Goal: Task Accomplishment & Management: Use online tool/utility

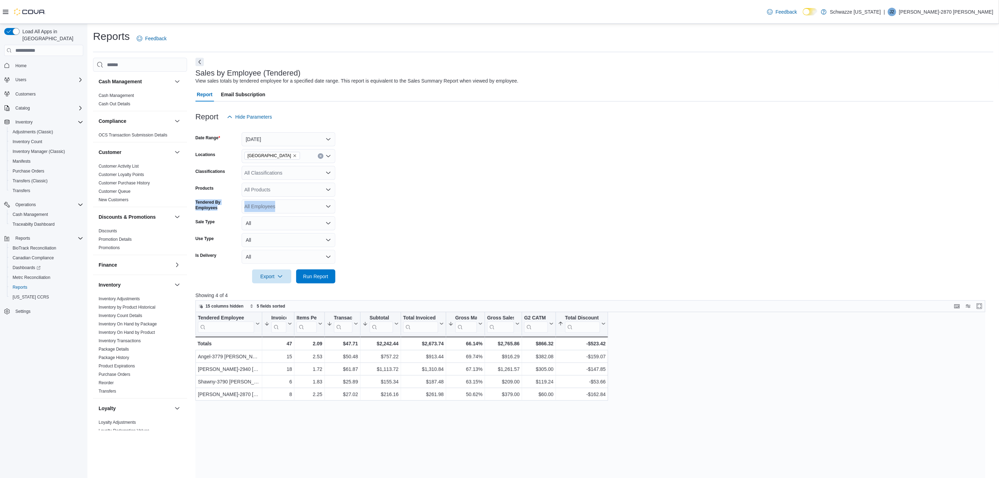
scroll to position [310, 0]
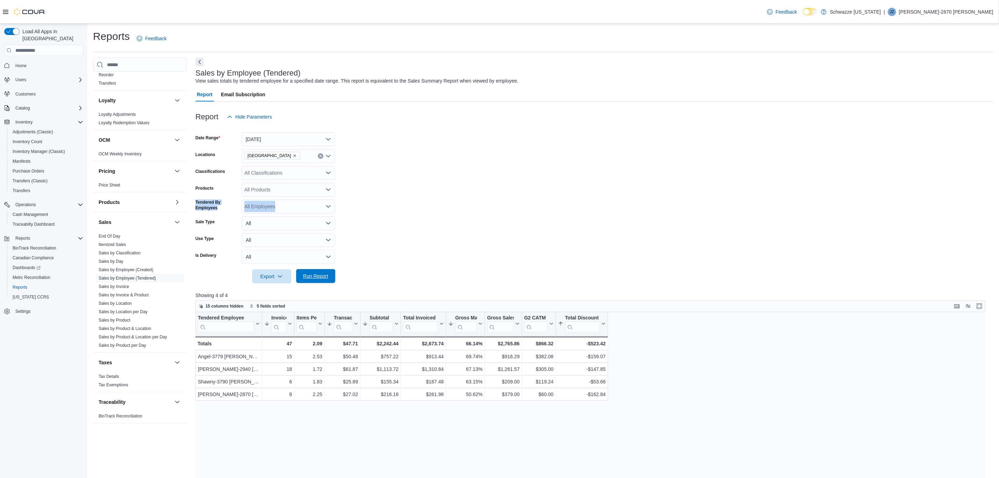
click at [327, 278] on span "Run Report" at bounding box center [315, 275] width 25 height 7
click at [293, 154] on icon "Remove EV10 Sunland Park from selection in this group" at bounding box center [295, 155] width 4 height 4
click at [284, 209] on span "RGO15 [GEOGRAPHIC_DATA]" at bounding box center [294, 209] width 69 height 7
click at [330, 275] on span "Run Report" at bounding box center [315, 276] width 31 height 14
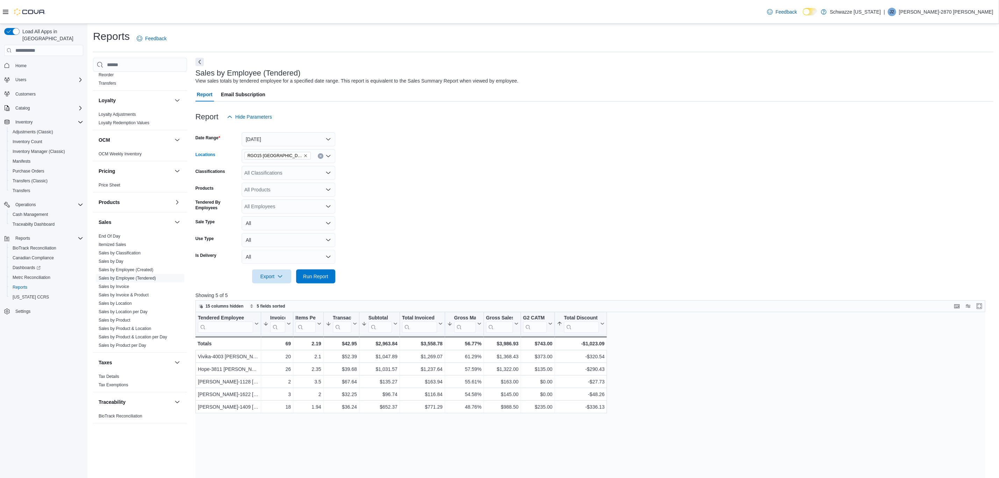
click at [303, 157] on icon "Remove RGO15 Sunland Park from selection in this group" at bounding box center [305, 155] width 4 height 4
click at [290, 221] on button "[GEOGRAPHIC_DATA][PERSON_NAME]" at bounding box center [289, 217] width 94 height 10
click at [303, 154] on icon "Remove EV09 Montano Plaza from selection in this group" at bounding box center [305, 155] width 4 height 4
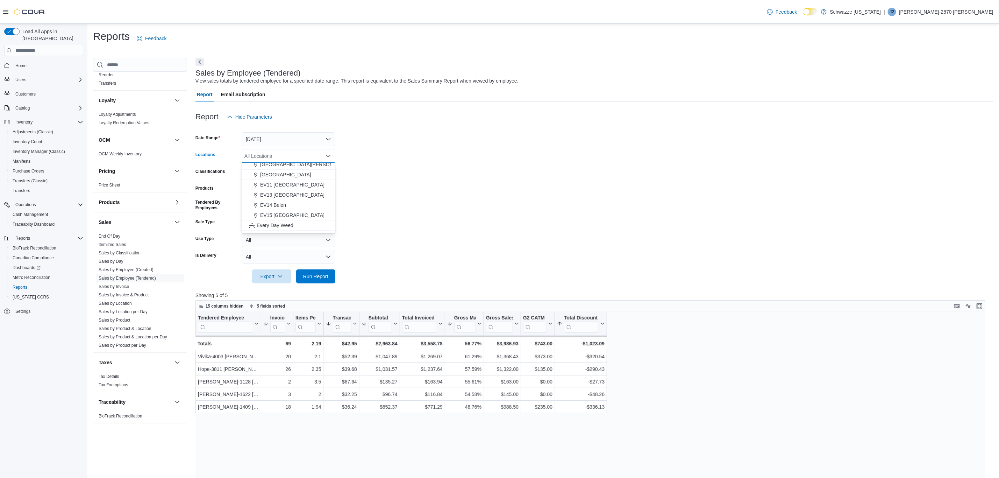
click at [284, 170] on button "[GEOGRAPHIC_DATA]" at bounding box center [289, 175] width 94 height 10
click at [315, 272] on span "Run Report" at bounding box center [315, 276] width 31 height 14
